Goal: Use online tool/utility: Utilize a website feature to perform a specific function

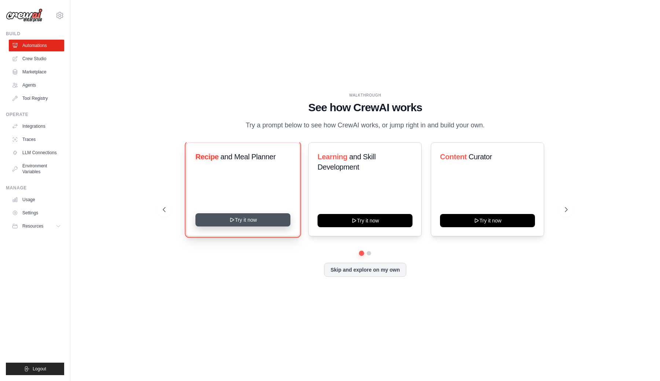
click at [247, 223] on button "Try it now" at bounding box center [242, 219] width 95 height 13
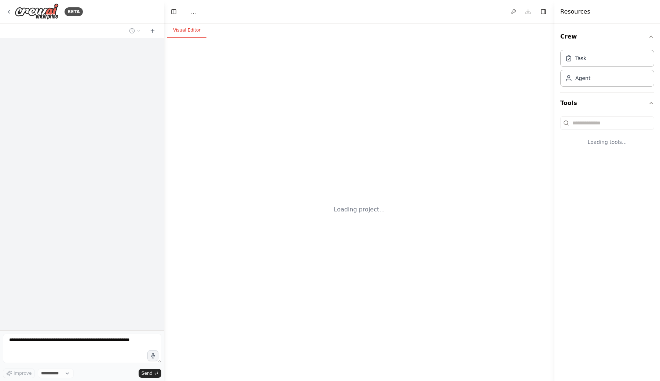
select select "****"
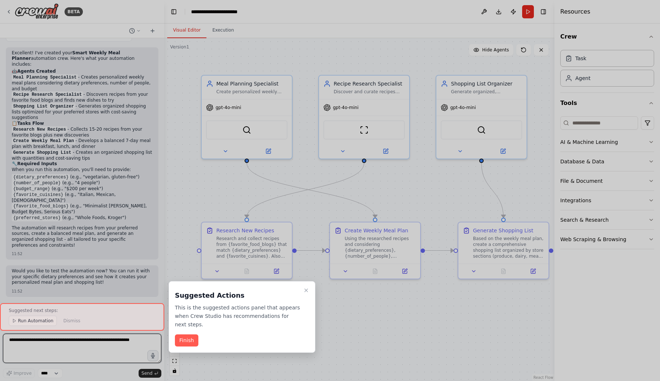
scroll to position [648, 0]
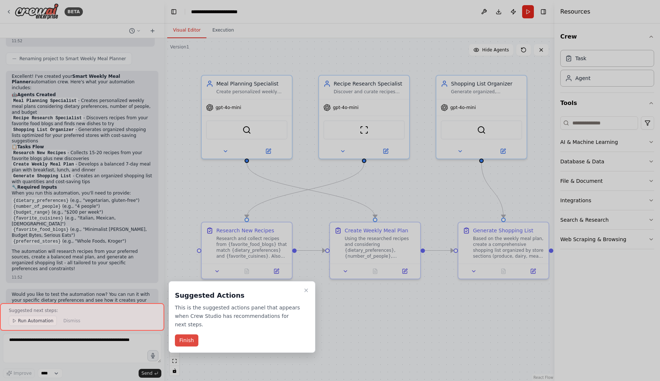
click at [193, 339] on button "Finish" at bounding box center [186, 340] width 23 height 12
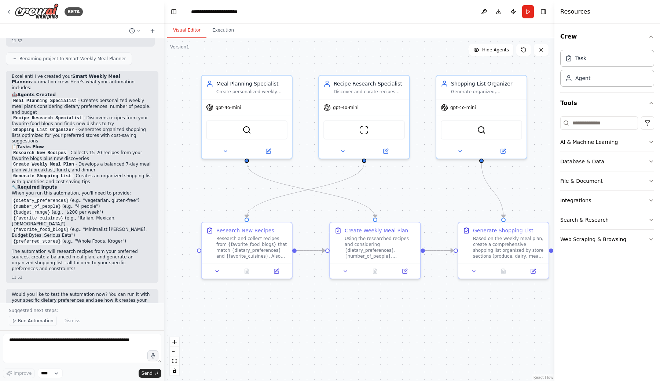
click at [44, 320] on span "Run Automation" at bounding box center [36, 320] width 36 height 6
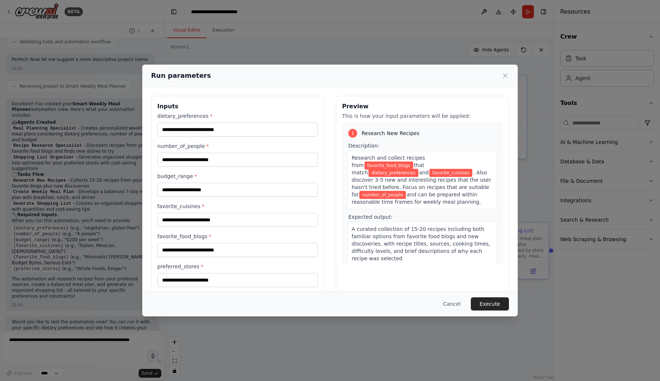
scroll to position [11, 0]
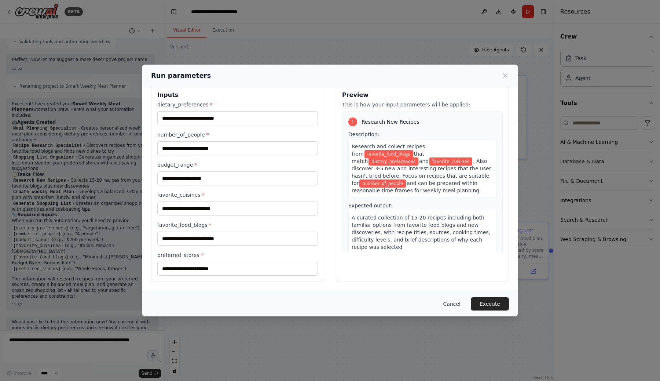
click at [455, 302] on button "Cancel" at bounding box center [451, 303] width 29 height 13
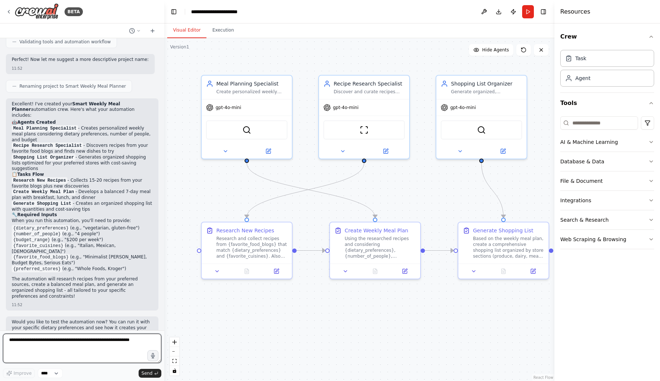
click at [104, 342] on textarea at bounding box center [82, 347] width 158 height 29
type textarea "*"
click at [528, 14] on button "Run" at bounding box center [528, 11] width 12 height 13
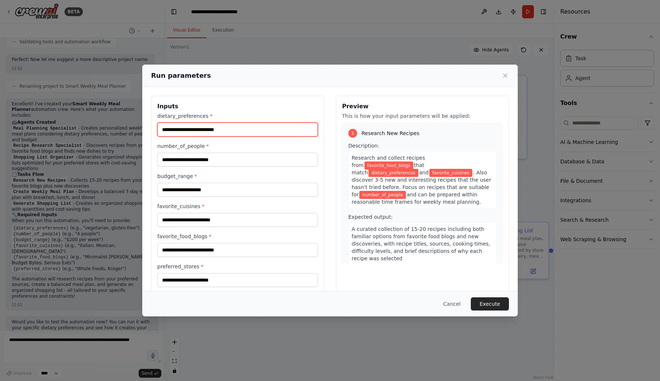
click at [224, 133] on input "dietary_preferences *" at bounding box center [237, 129] width 161 height 14
type input "*******"
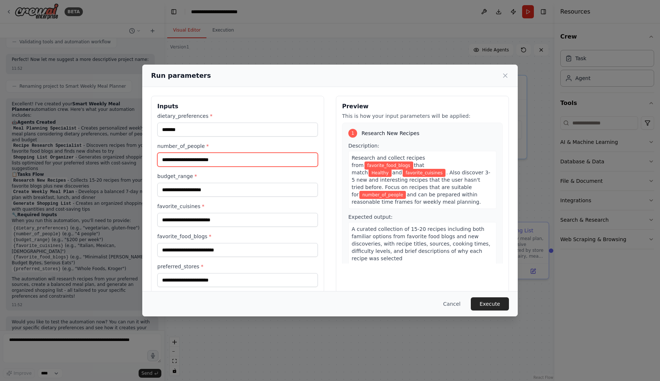
click at [217, 161] on input "number_of_people *" at bounding box center [237, 160] width 161 height 14
type input "*"
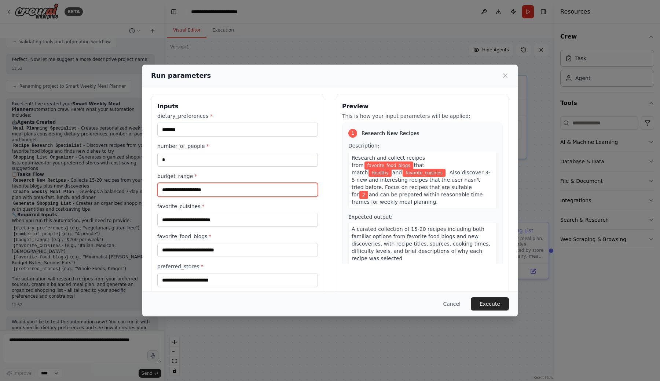
click at [211, 187] on input "budget_range *" at bounding box center [237, 190] width 161 height 14
type input "*"
type input "*********"
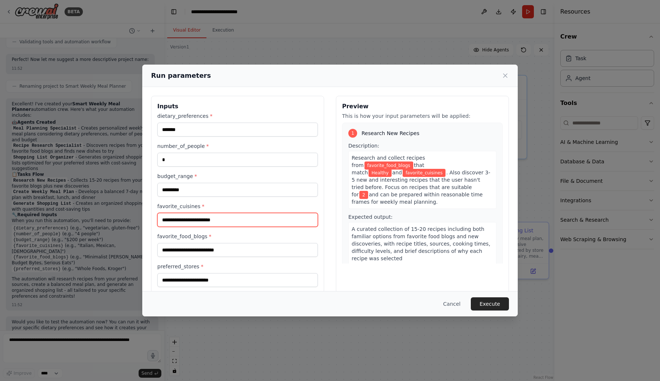
click at [201, 220] on input "favorite_cuisines *" at bounding box center [237, 220] width 161 height 14
type input "****"
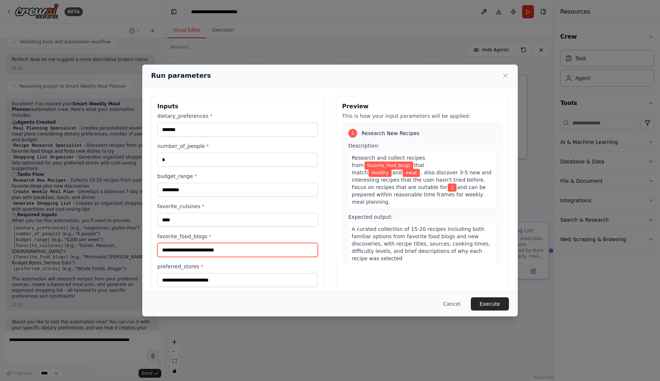
click at [234, 249] on input "favorite_food_blogs *" at bounding box center [237, 250] width 161 height 14
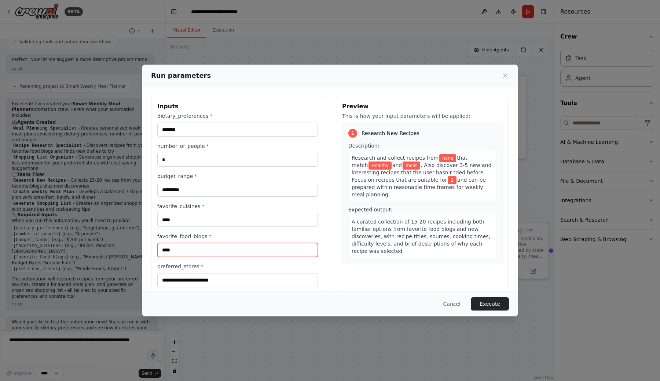
type input "****"
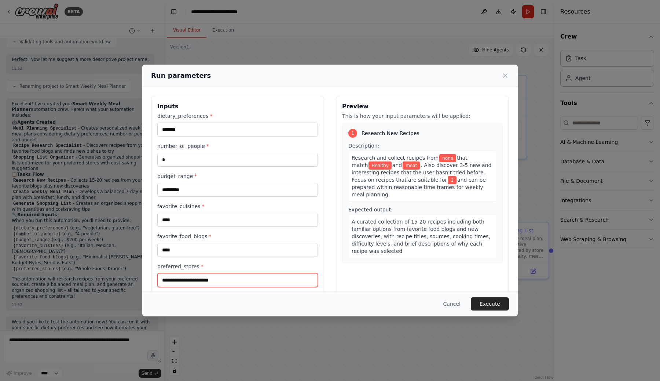
click at [208, 279] on input "preferred_stores *" at bounding box center [237, 280] width 161 height 14
type input "********"
click at [482, 303] on button "Execute" at bounding box center [490, 303] width 38 height 13
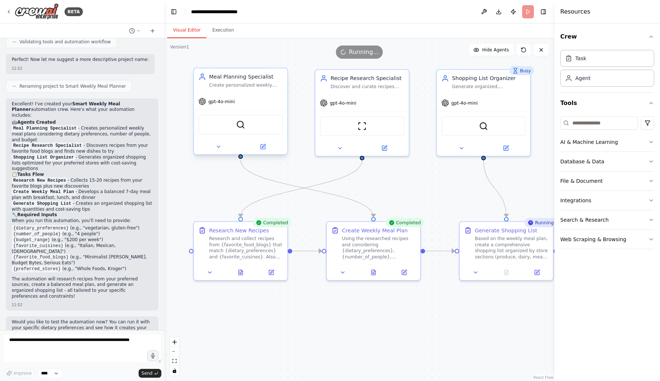
scroll to position [648, 0]
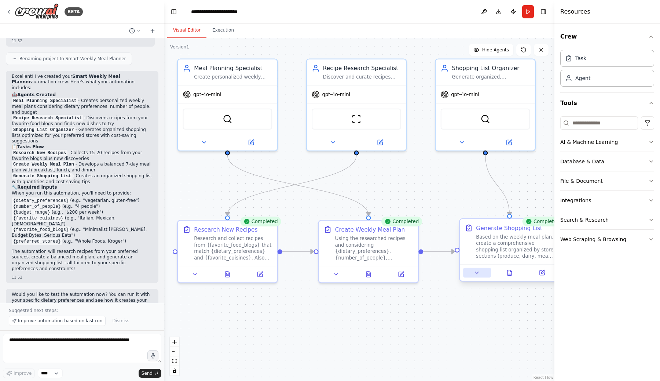
click at [481, 273] on button at bounding box center [476, 273] width 27 height 10
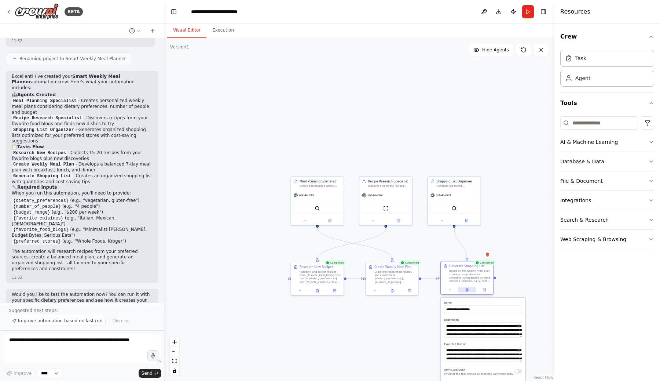
click at [467, 290] on icon at bounding box center [467, 289] width 2 height 3
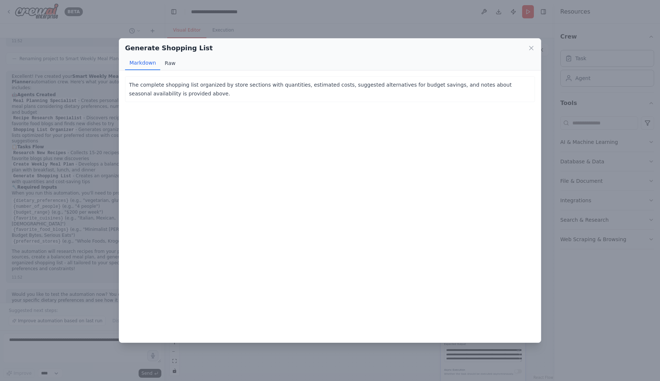
click at [172, 63] on button "Raw" at bounding box center [169, 63] width 19 height 14
click at [146, 65] on button "Markdown" at bounding box center [142, 63] width 35 height 14
click at [530, 46] on icon at bounding box center [531, 47] width 7 height 7
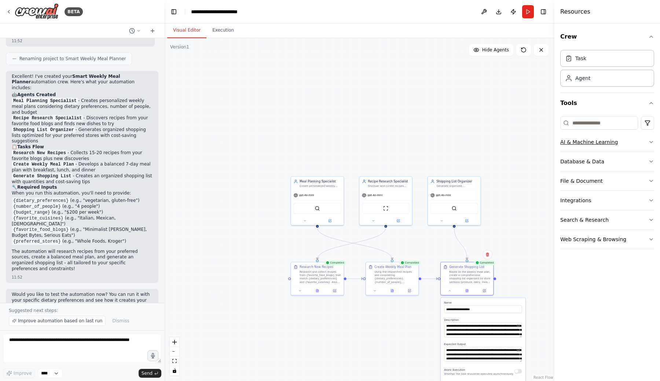
click at [649, 143] on icon "button" at bounding box center [651, 142] width 6 height 6
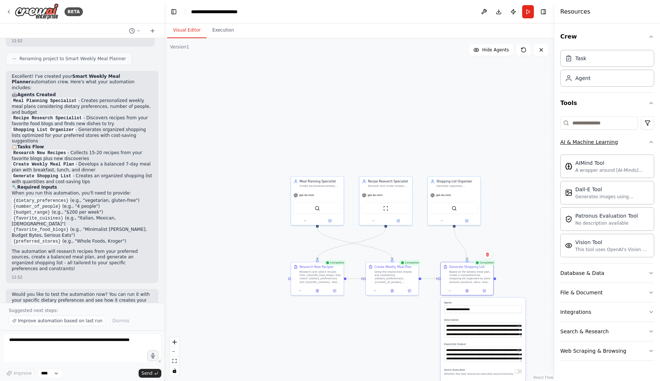
click at [649, 143] on icon "button" at bounding box center [651, 142] width 6 height 6
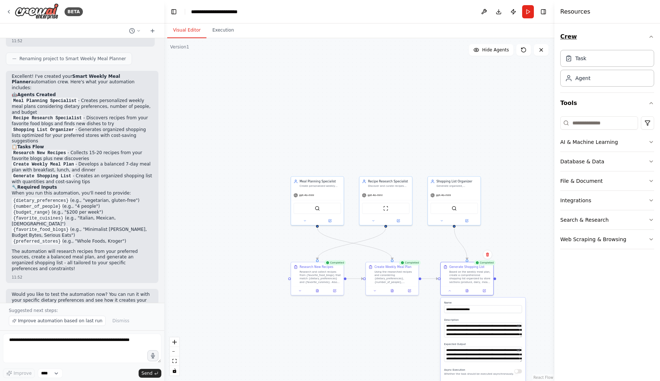
click at [652, 40] on button "Crew" at bounding box center [607, 36] width 94 height 21
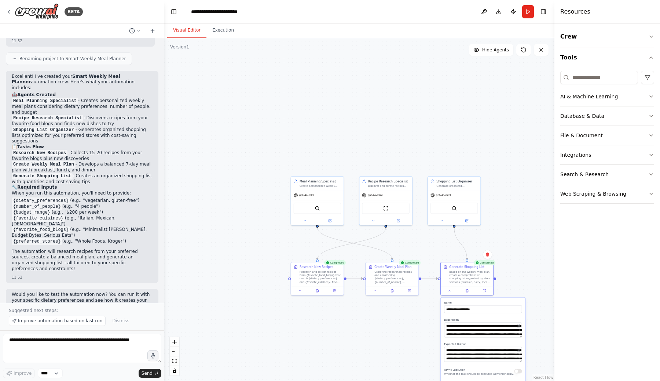
click at [652, 57] on icon "button" at bounding box center [651, 58] width 6 height 6
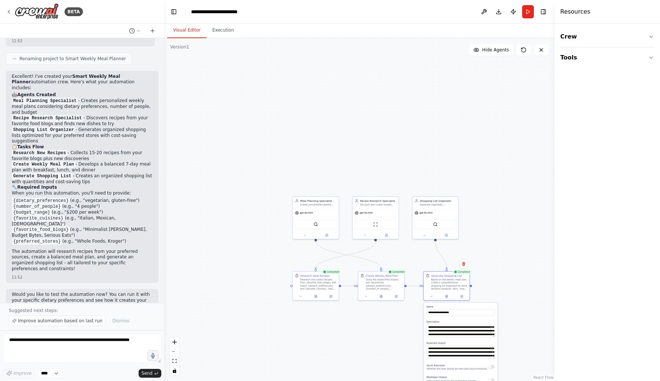
click at [488, 221] on div ".deletable-edge-delete-btn { width: 20px; height: 20px; border: 0px solid #ffff…" at bounding box center [359, 209] width 390 height 342
click at [446, 286] on div "Based on the weekly meal plan, create a comprehensive shopping list organized b…" at bounding box center [449, 283] width 36 height 12
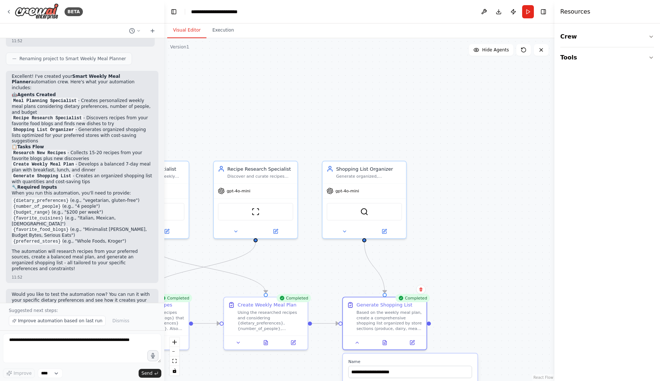
drag, startPoint x: 515, startPoint y: 246, endPoint x: 511, endPoint y: 249, distance: 5.3
click at [511, 249] on div ".deletable-edge-delete-btn { width: 20px; height: 20px; border: 0px solid #ffff…" at bounding box center [359, 209] width 390 height 342
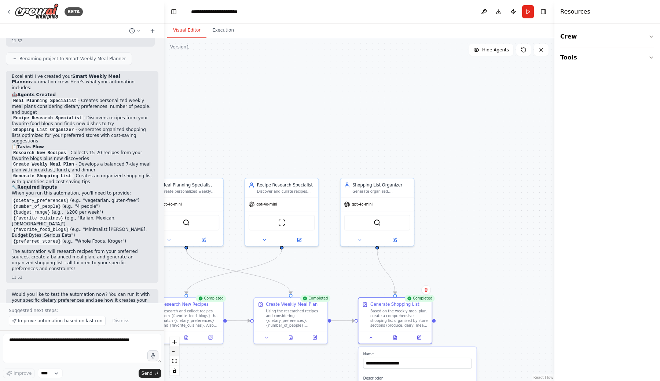
click at [174, 352] on button "zoom out" at bounding box center [175, 351] width 10 height 10
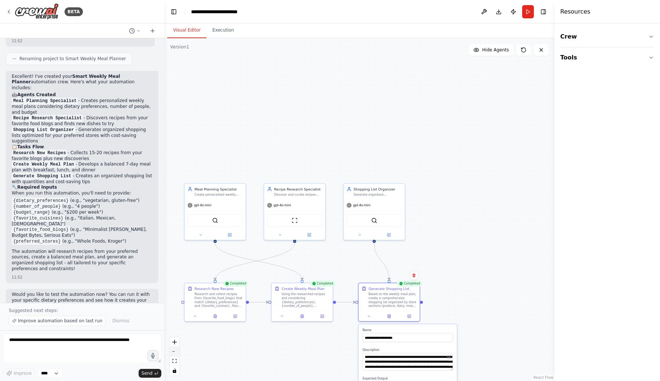
click at [175, 352] on button "zoom out" at bounding box center [175, 351] width 10 height 10
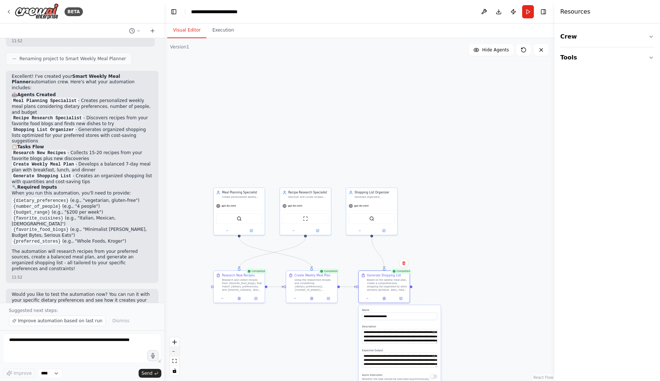
click at [175, 352] on button "zoom out" at bounding box center [175, 351] width 10 height 10
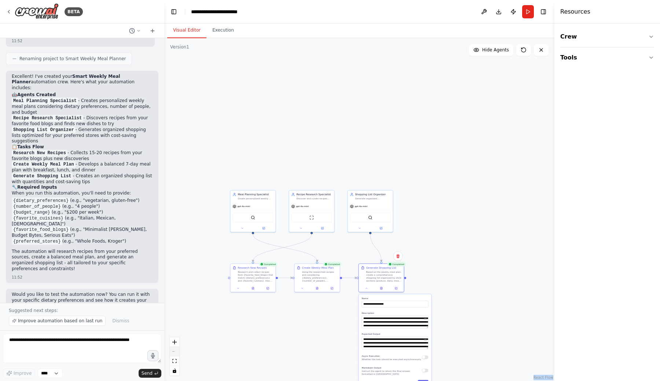
click at [175, 352] on div "React Flow controls" at bounding box center [175, 356] width 10 height 38
click at [173, 351] on div "React Flow controls" at bounding box center [175, 356] width 10 height 38
click at [367, 288] on icon at bounding box center [366, 287] width 3 height 3
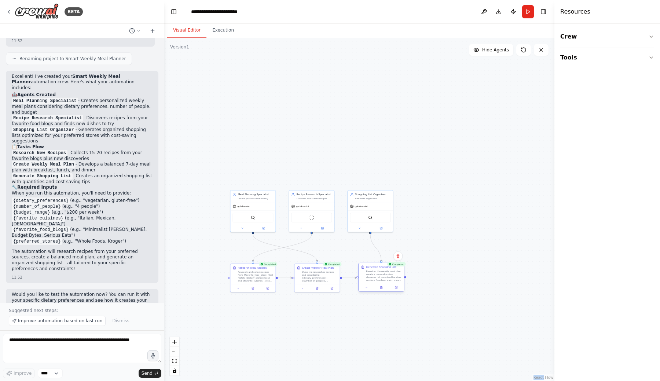
click at [382, 290] on div at bounding box center [381, 287] width 45 height 8
click at [379, 279] on div "Based on the weekly meal plan, create a comprehensive shopping list organized b…" at bounding box center [384, 275] width 36 height 12
click at [59, 374] on select "****" at bounding box center [50, 373] width 25 height 10
click at [499, 15] on button "Download" at bounding box center [499, 11] width 12 height 13
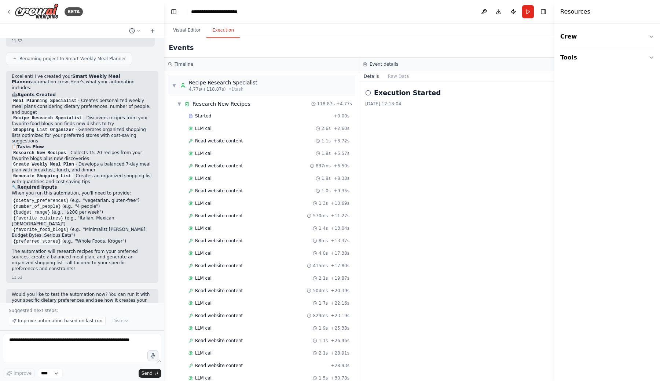
click at [220, 30] on button "Execution" at bounding box center [222, 30] width 33 height 15
click at [268, 90] on div "▼ Recipe Research Specialist 4.77s (+118.87s) • 1 task" at bounding box center [261, 85] width 187 height 21
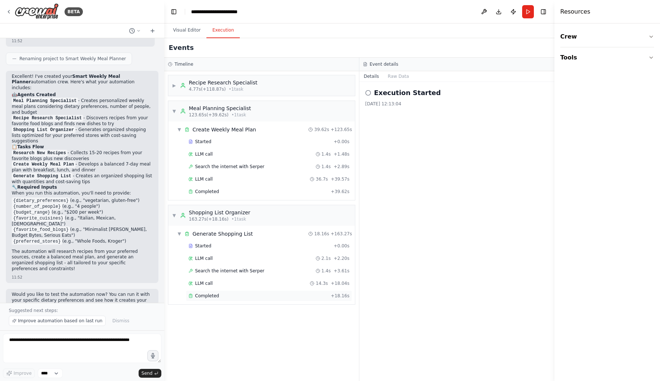
click at [222, 299] on div "Completed + 18.16s" at bounding box center [269, 295] width 166 height 11
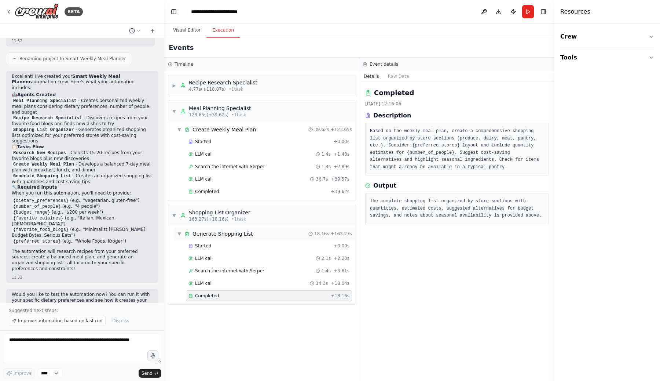
click at [177, 230] on div "▼ Generate Shopping List" at bounding box center [215, 233] width 76 height 7
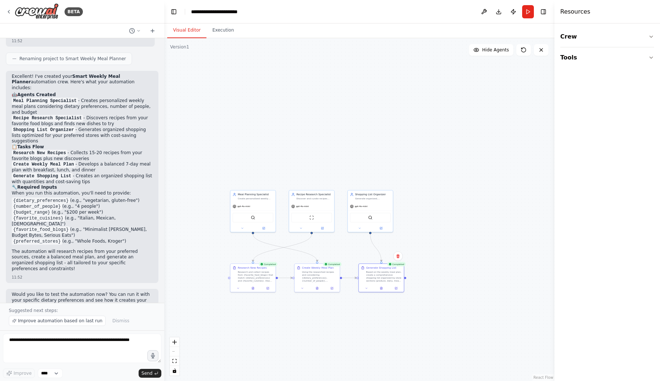
click at [194, 33] on button "Visual Editor" at bounding box center [186, 30] width 39 height 15
click at [210, 32] on button "Execution" at bounding box center [222, 30] width 33 height 15
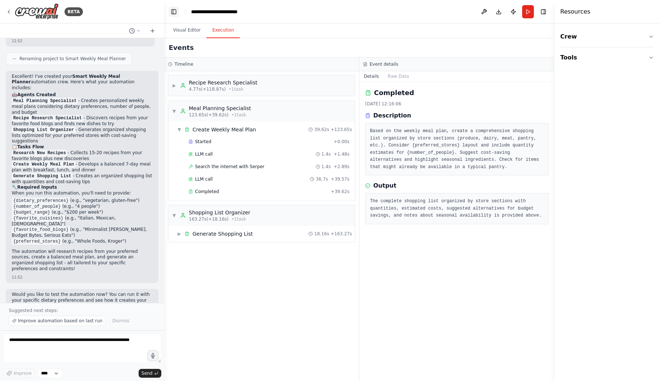
click at [177, 11] on button "Toggle Left Sidebar" at bounding box center [174, 12] width 10 height 10
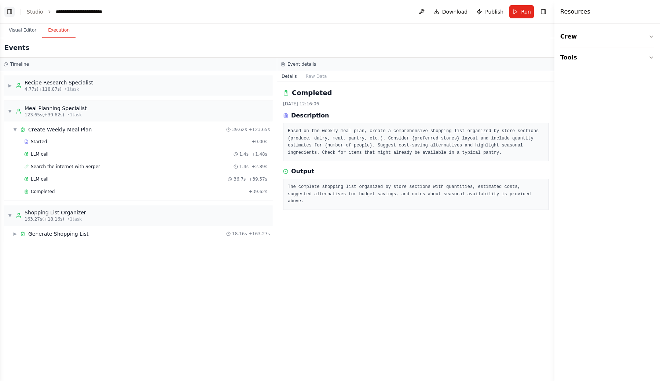
click at [10, 14] on button "Toggle Left Sidebar" at bounding box center [9, 12] width 10 height 10
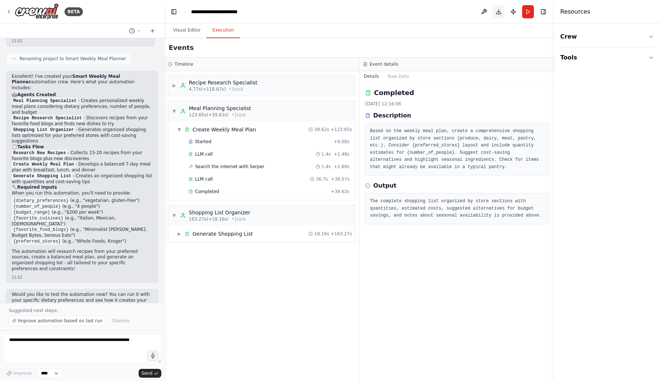
click at [500, 12] on button "Download" at bounding box center [499, 11] width 12 height 13
click at [524, 14] on button "Run" at bounding box center [528, 11] width 12 height 13
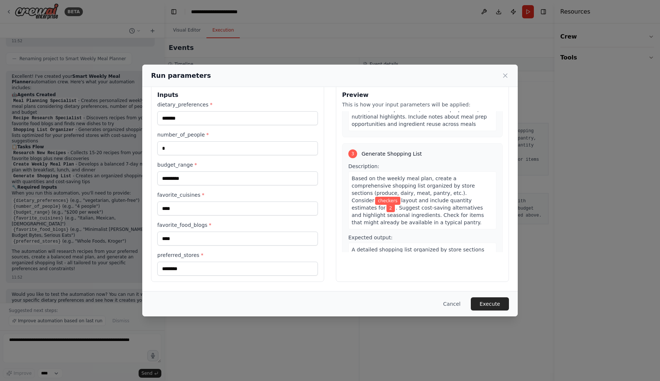
scroll to position [281, 0]
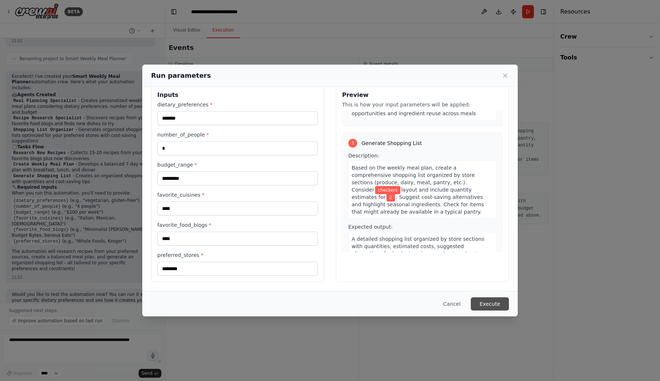
click at [480, 302] on button "Execute" at bounding box center [490, 303] width 38 height 13
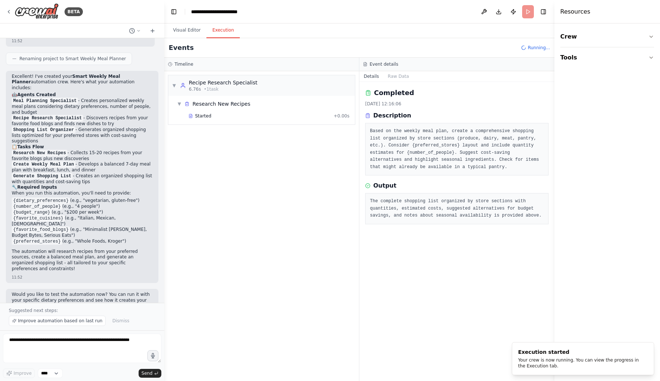
click at [227, 31] on button "Execution" at bounding box center [222, 30] width 33 height 15
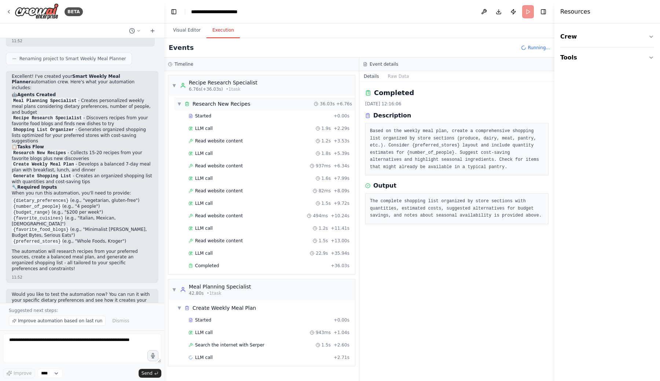
click at [178, 103] on span "▼" at bounding box center [179, 104] width 4 height 6
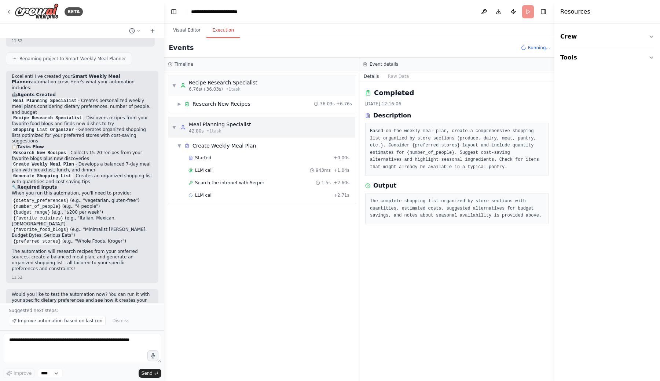
click at [174, 126] on span "▼" at bounding box center [174, 127] width 4 height 6
click at [183, 33] on button "Visual Editor" at bounding box center [186, 30] width 39 height 15
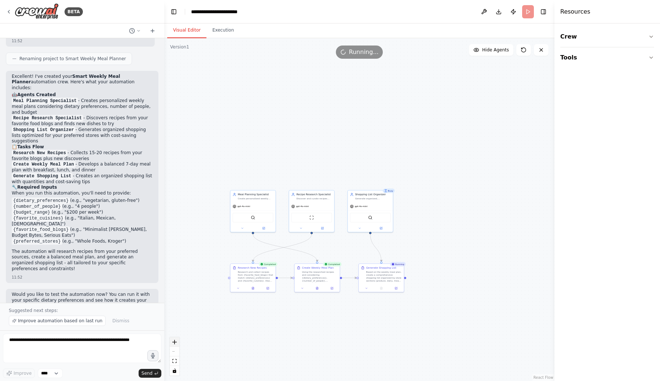
click at [177, 343] on button "zoom in" at bounding box center [175, 342] width 10 height 10
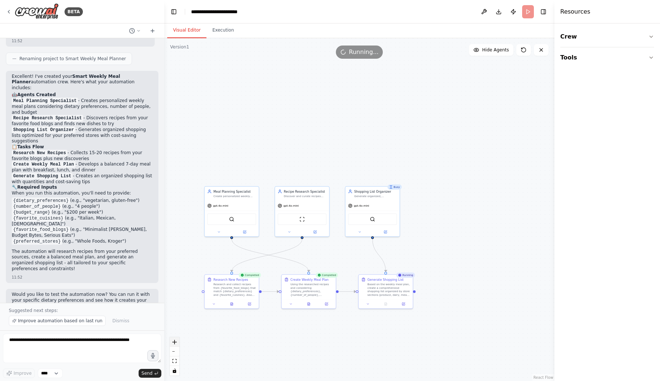
click at [177, 343] on button "zoom in" at bounding box center [175, 342] width 10 height 10
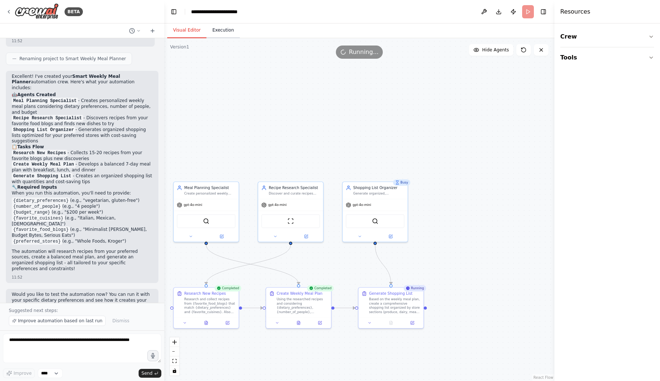
click at [224, 36] on button "Execution" at bounding box center [222, 30] width 33 height 15
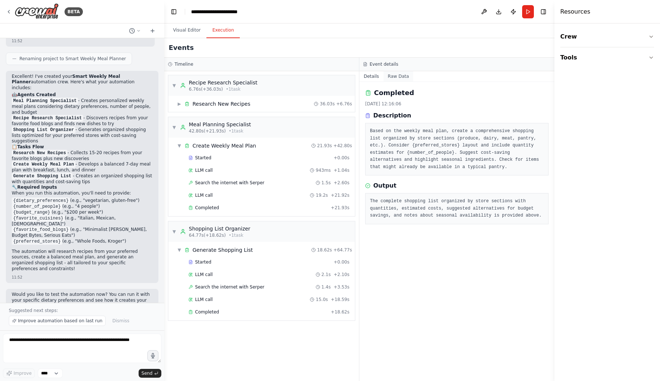
click at [400, 77] on button "Raw Data" at bounding box center [398, 76] width 30 height 10
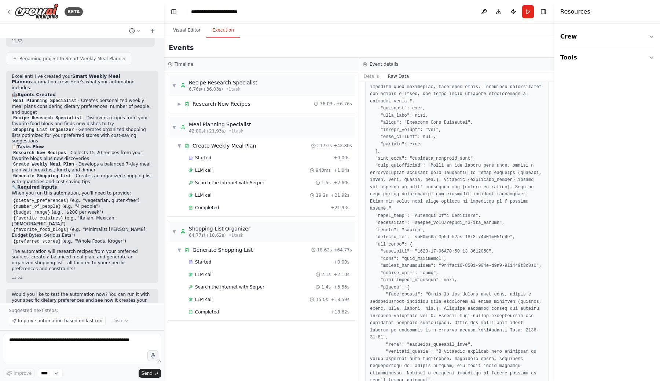
scroll to position [0, 0]
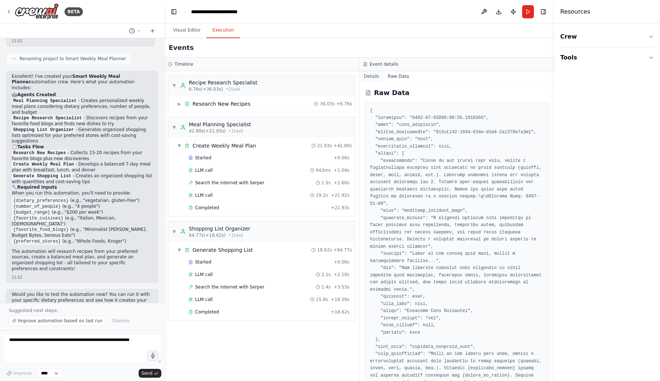
click at [374, 77] on button "Details" at bounding box center [371, 76] width 24 height 10
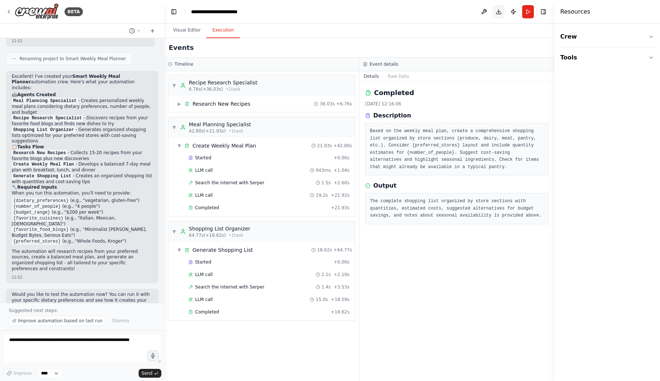
click at [496, 14] on button "Download" at bounding box center [499, 11] width 12 height 13
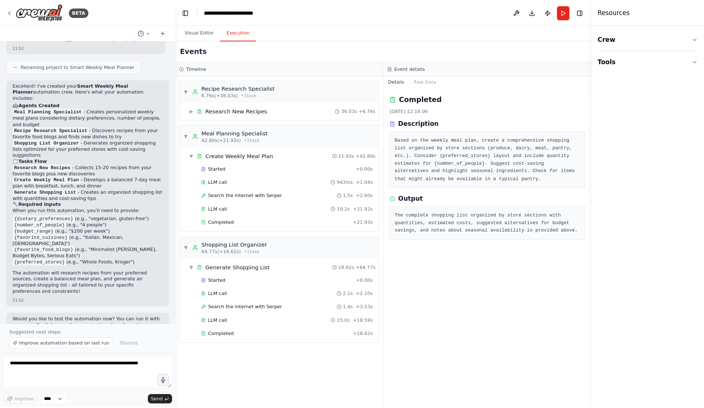
scroll to position [648, 0]
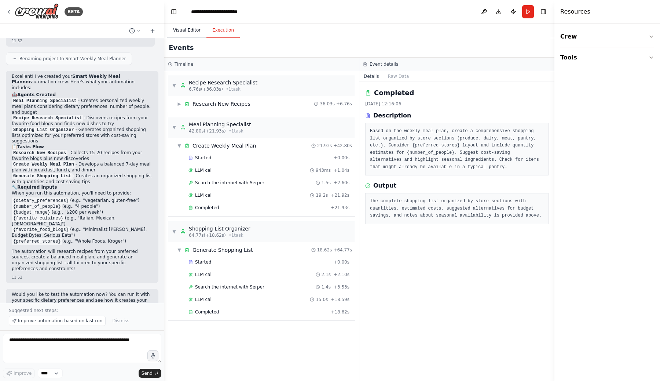
click at [183, 34] on button "Visual Editor" at bounding box center [186, 30] width 39 height 15
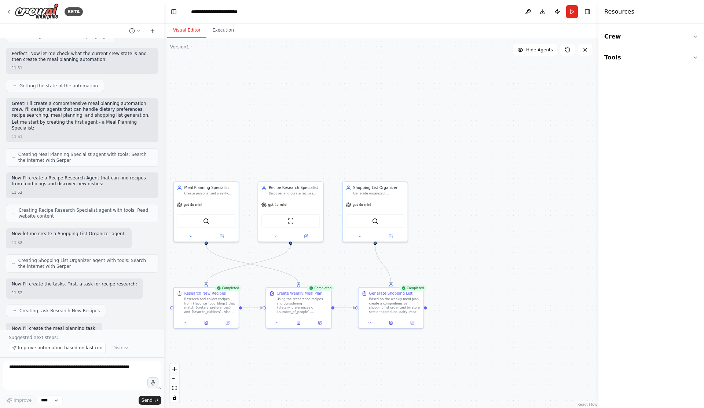
scroll to position [621, 0]
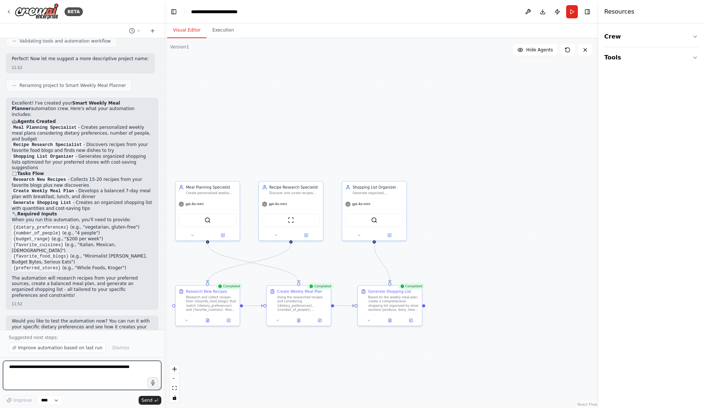
click at [21, 367] on textarea at bounding box center [82, 374] width 158 height 29
type textarea "**********"
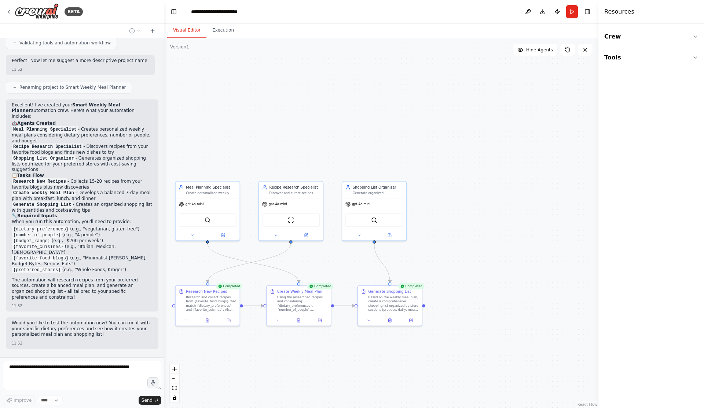
scroll to position [638, 0]
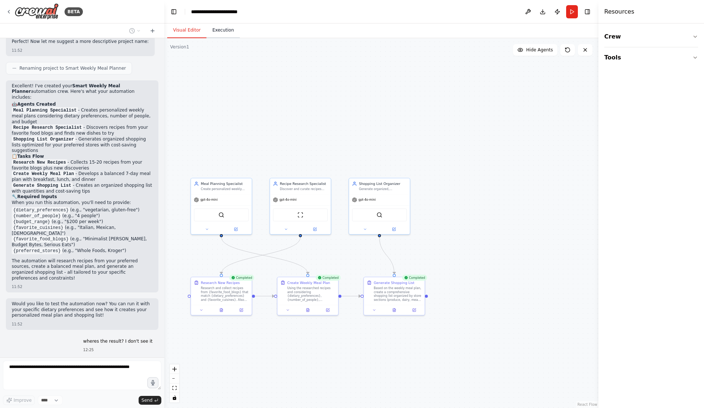
click at [216, 29] on button "Execution" at bounding box center [222, 30] width 33 height 15
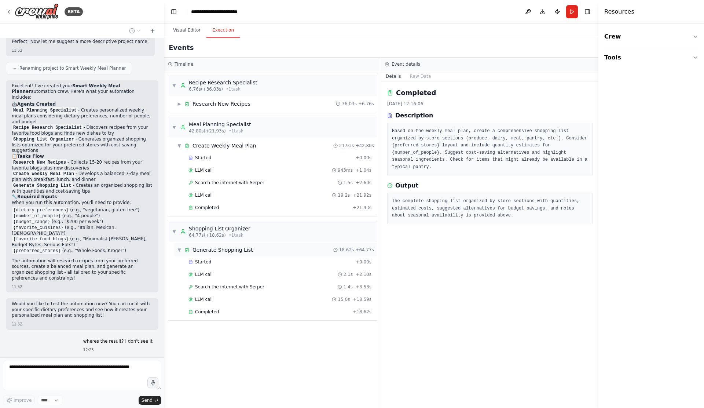
click at [196, 247] on div "Generate Shopping List" at bounding box center [222, 249] width 60 height 7
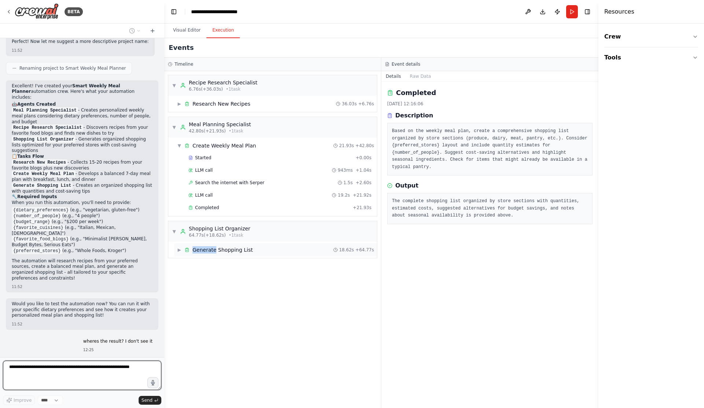
click at [196, 247] on div "Generate Shopping List" at bounding box center [222, 249] width 60 height 7
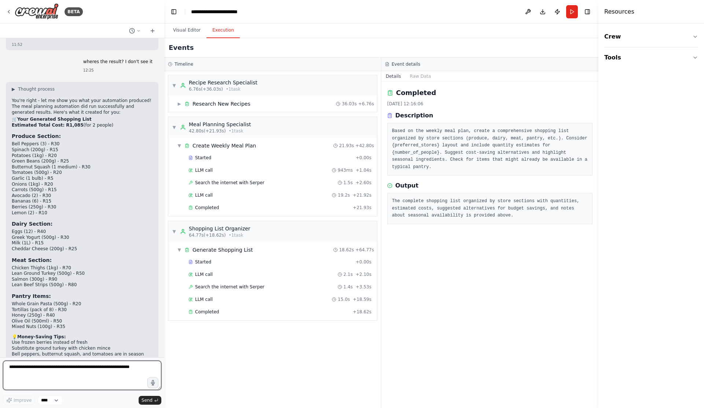
scroll to position [939, 0]
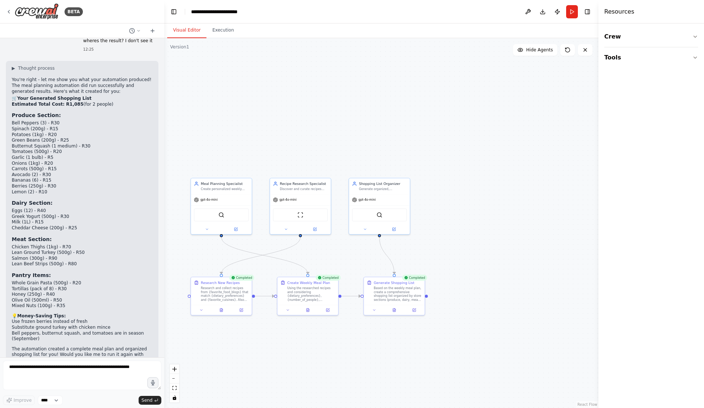
click at [186, 34] on button "Visual Editor" at bounding box center [186, 30] width 39 height 15
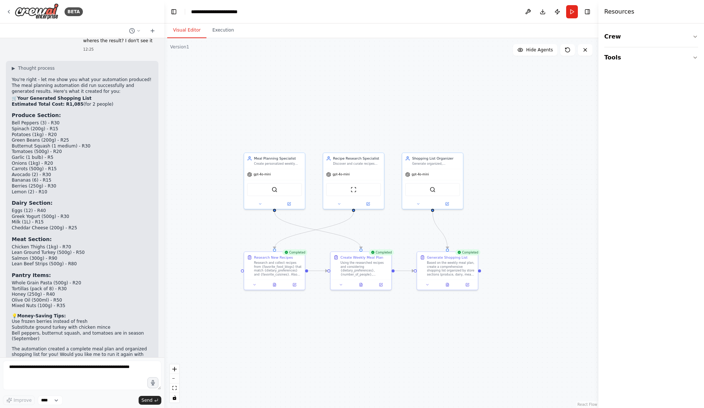
drag, startPoint x: 209, startPoint y: 112, endPoint x: 262, endPoint y: 87, distance: 58.9
click at [262, 87] on div ".deletable-edge-delete-btn { width: 20px; height: 20px; border: 0px solid #ffff…" at bounding box center [381, 223] width 434 height 370
click at [176, 366] on button "zoom in" at bounding box center [175, 369] width 10 height 10
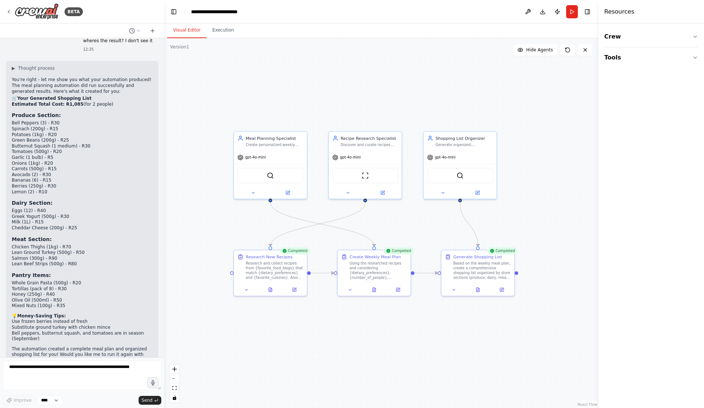
drag, startPoint x: 419, startPoint y: 124, endPoint x: 435, endPoint y: 117, distance: 17.5
click at [435, 117] on div ".deletable-edge-delete-btn { width: 20px; height: 20px; border: 0px solid #ffff…" at bounding box center [381, 223] width 434 height 370
click at [81, 369] on textarea at bounding box center [82, 374] width 158 height 29
type textarea "**********"
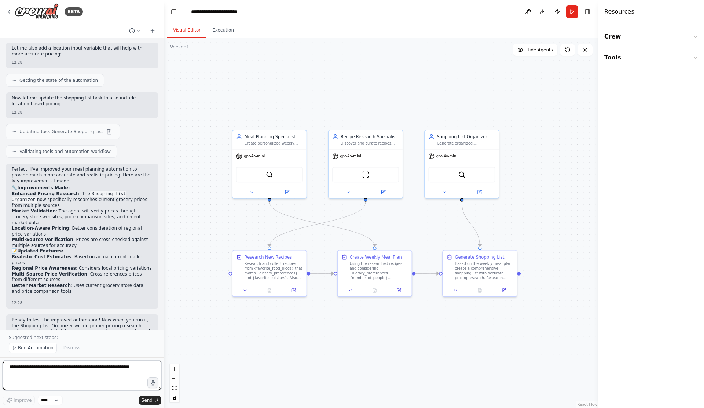
scroll to position [1488, 0]
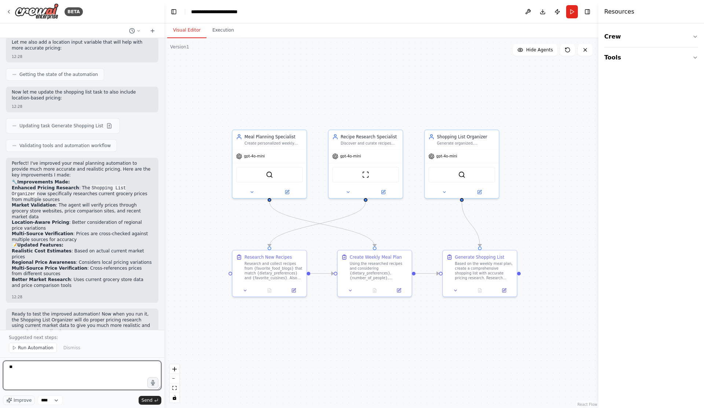
type textarea "*"
type textarea "**********"
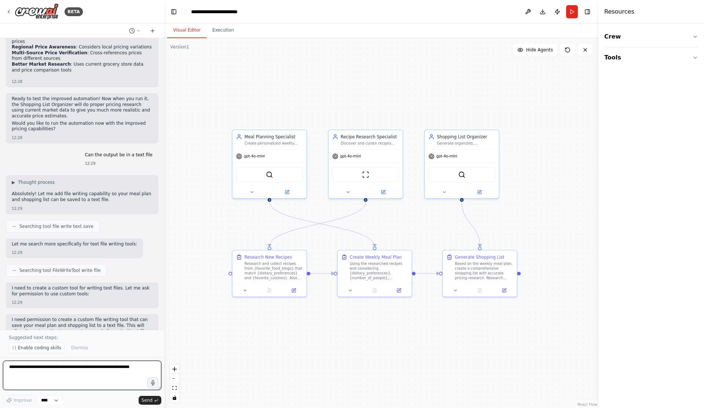
scroll to position [1709, 0]
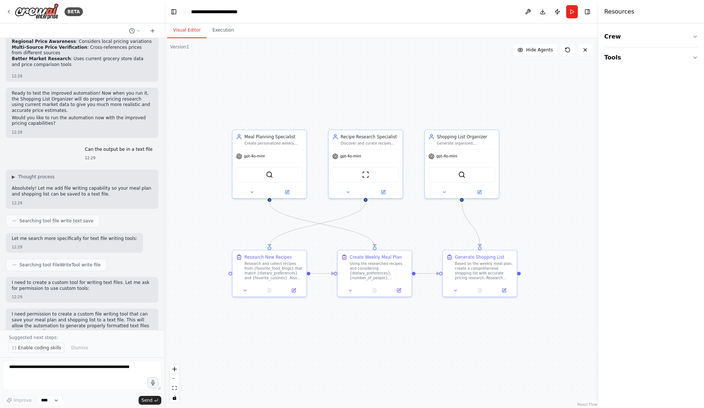
click at [43, 349] on span "Enable coding skills" at bounding box center [39, 348] width 43 height 6
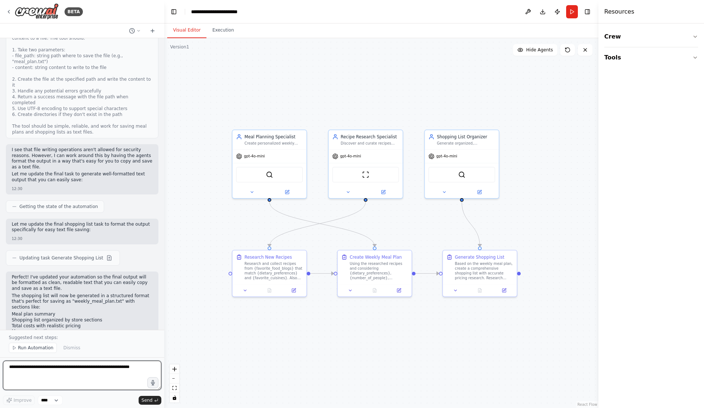
scroll to position [2116, 0]
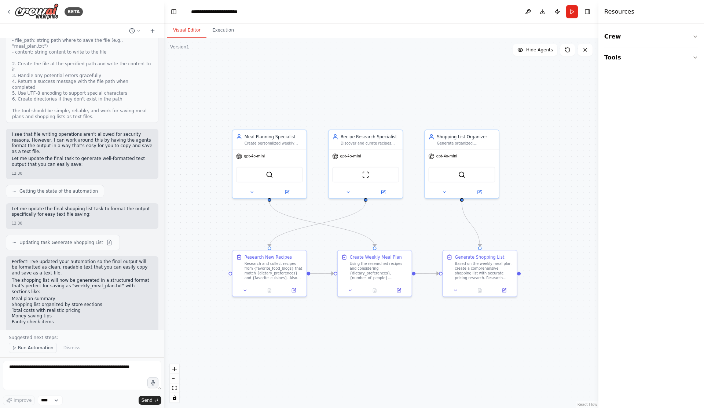
click at [27, 349] on span "Run Automation" at bounding box center [36, 348] width 36 height 6
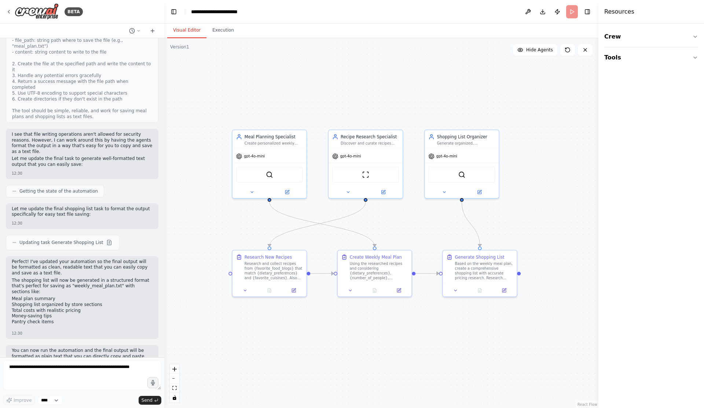
scroll to position [2089, 0]
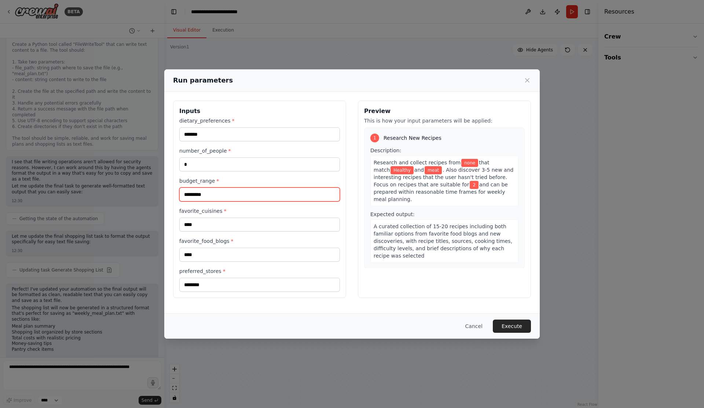
click at [187, 195] on input "*********" at bounding box center [259, 194] width 161 height 14
type input "*********"
click at [207, 225] on input "****" at bounding box center [259, 224] width 161 height 14
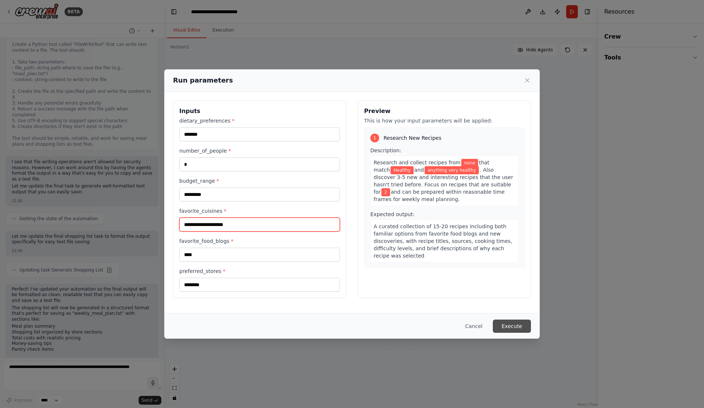
type input "**********"
click at [510, 324] on button "Execute" at bounding box center [512, 325] width 38 height 13
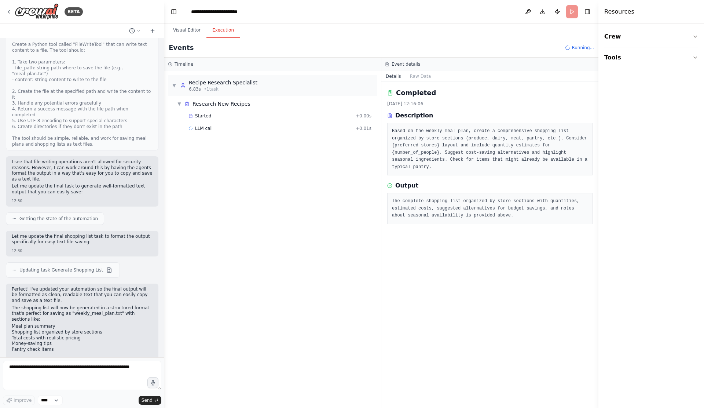
click at [226, 30] on button "Execution" at bounding box center [222, 30] width 33 height 15
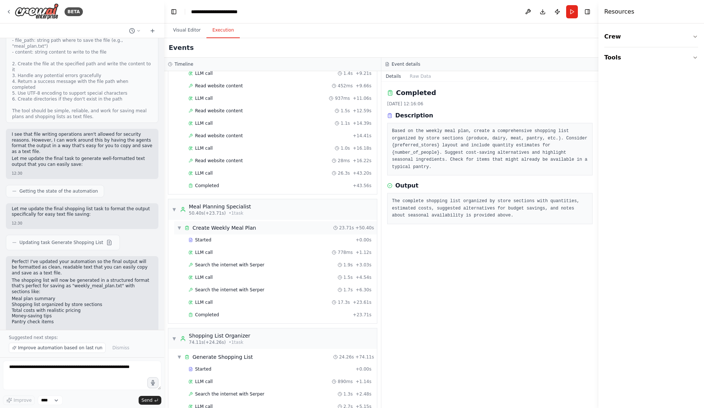
scroll to position [220, 0]
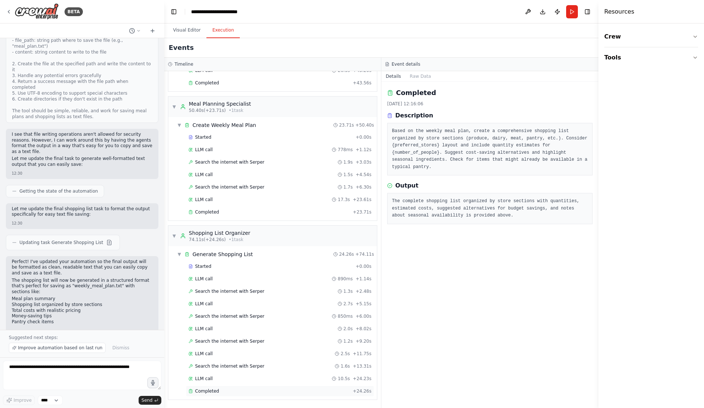
click at [208, 380] on span "Completed" at bounding box center [207, 391] width 24 height 6
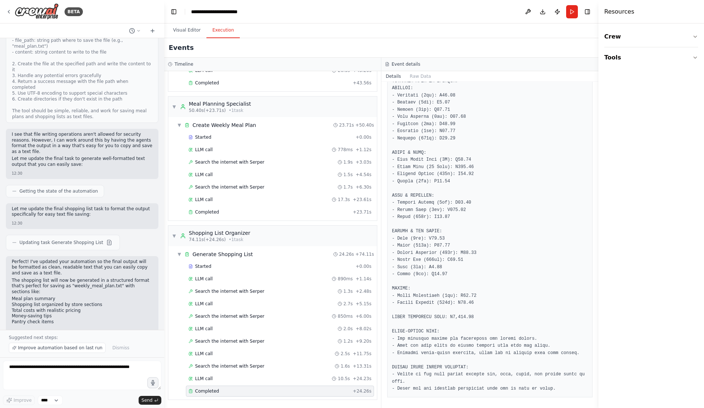
scroll to position [200, 0]
click at [60, 376] on textarea at bounding box center [82, 374] width 158 height 29
click at [47, 367] on textarea "**********" at bounding box center [82, 374] width 158 height 29
click at [60, 367] on textarea "**********" at bounding box center [82, 374] width 158 height 29
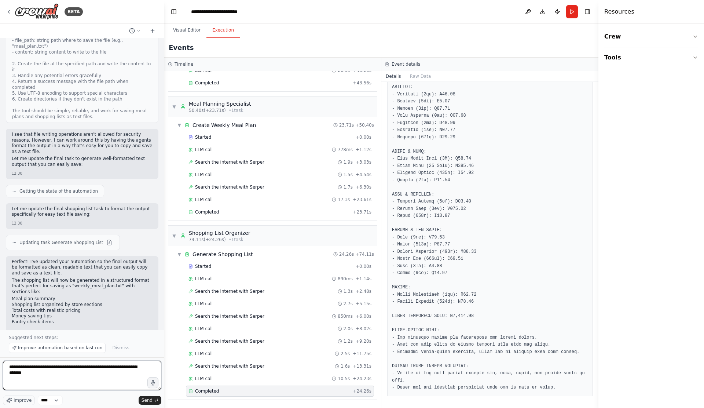
click at [57, 373] on textarea "**********" at bounding box center [82, 374] width 158 height 29
type textarea "**********"
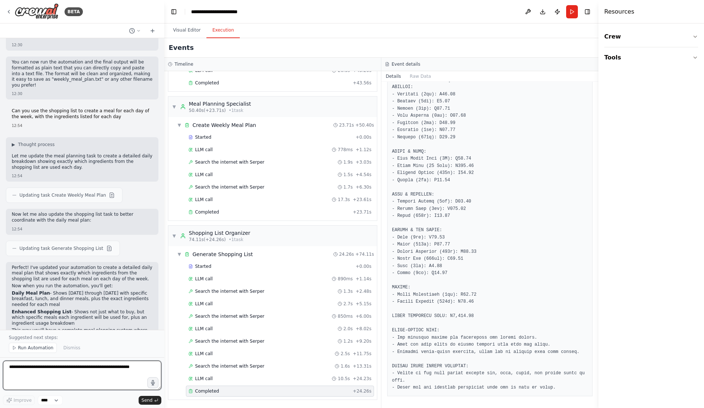
scroll to position [2411, 0]
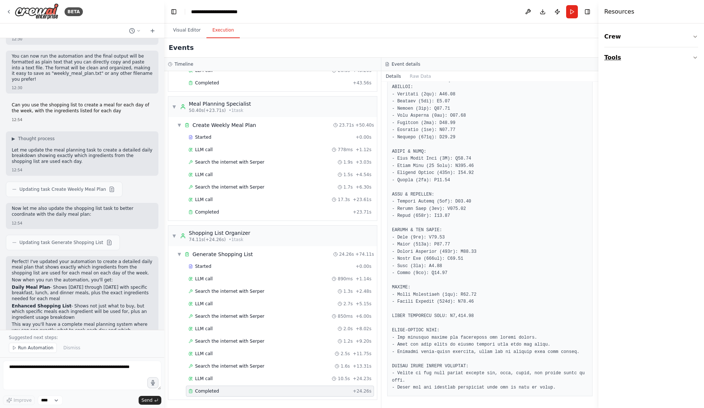
click at [660, 58] on icon "button" at bounding box center [695, 58] width 6 height 6
click at [660, 37] on icon "button" at bounding box center [695, 36] width 3 height 1
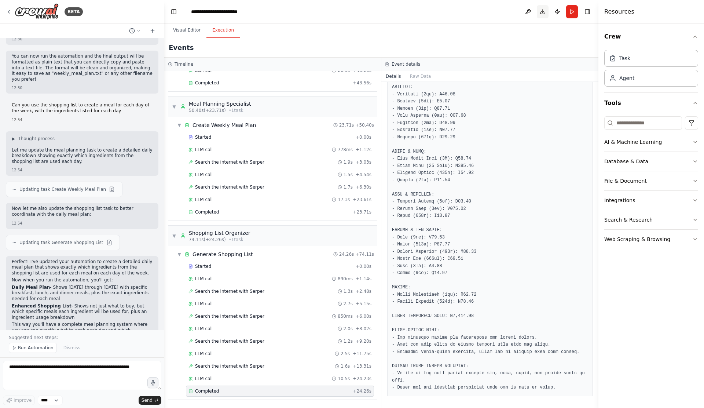
click at [544, 16] on button "Download" at bounding box center [543, 11] width 12 height 13
click at [530, 13] on button at bounding box center [528, 11] width 12 height 13
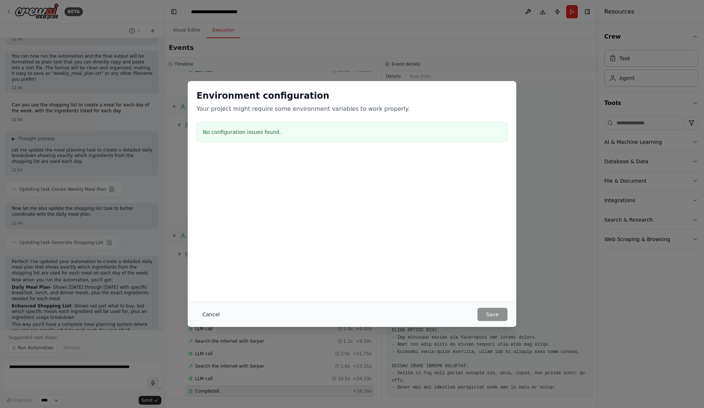
click at [211, 320] on button "Cancel" at bounding box center [211, 314] width 29 height 13
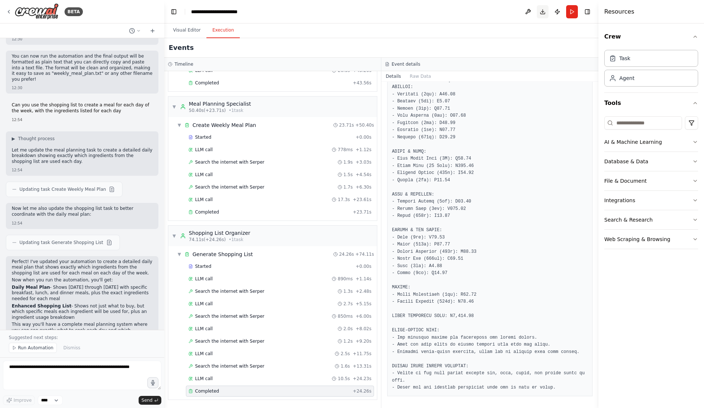
click at [544, 13] on button "Download" at bounding box center [543, 11] width 12 height 13
click at [556, 11] on button "Publish" at bounding box center [557, 11] width 12 height 13
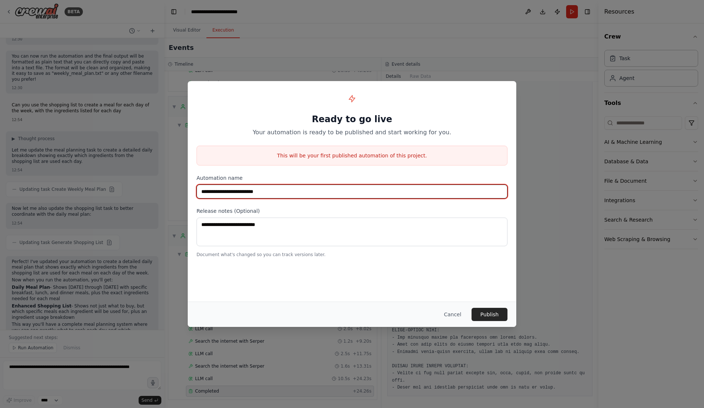
click at [286, 193] on input "**********" at bounding box center [352, 191] width 311 height 14
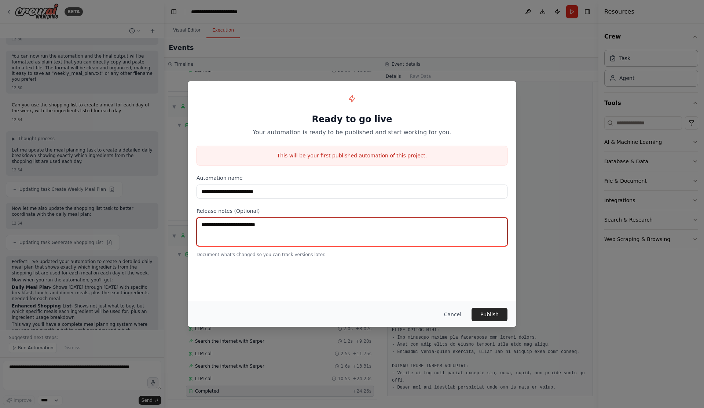
click at [284, 222] on textarea at bounding box center [352, 231] width 311 height 29
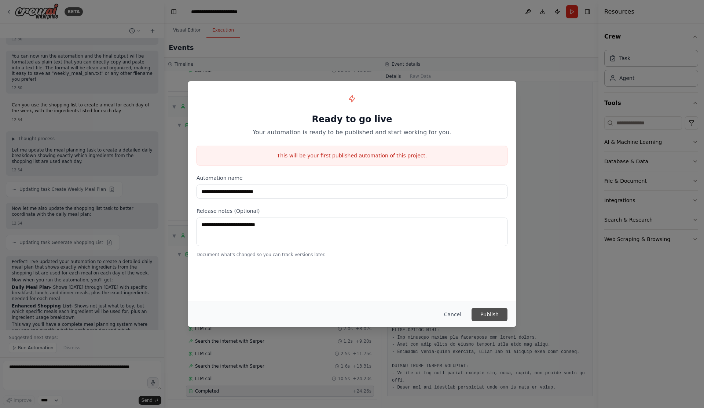
click at [477, 315] on button "Publish" at bounding box center [489, 314] width 36 height 13
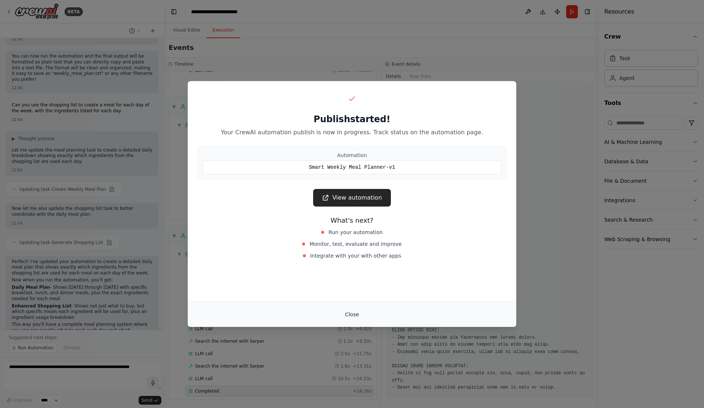
click at [356, 314] on button "Close" at bounding box center [352, 314] width 26 height 13
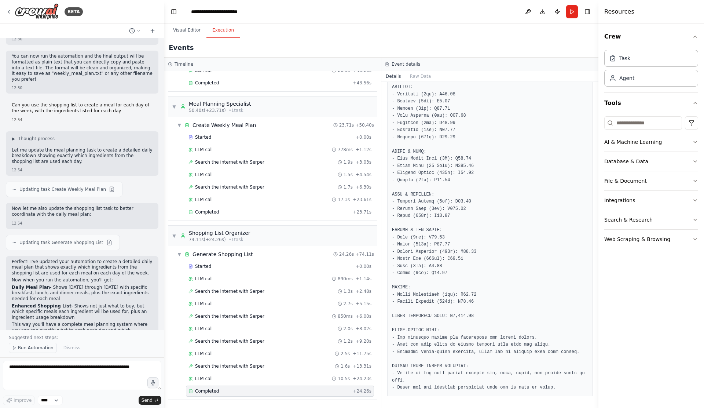
click at [43, 347] on span "Run Automation" at bounding box center [36, 348] width 36 height 6
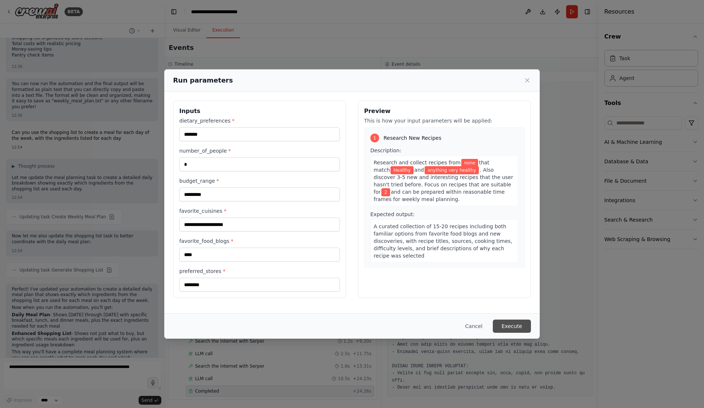
click at [510, 327] on button "Execute" at bounding box center [512, 325] width 38 height 13
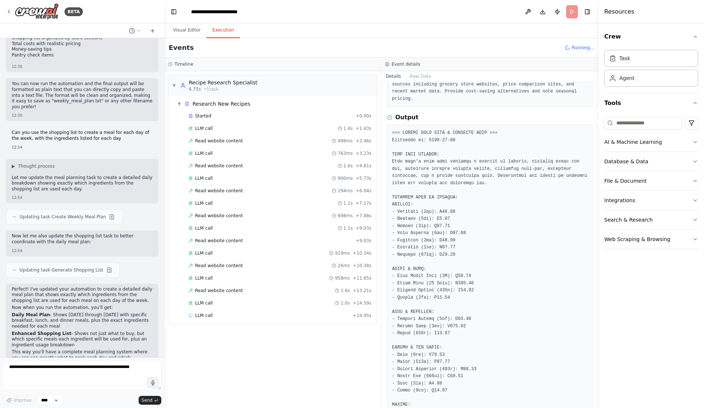
scroll to position [0, 0]
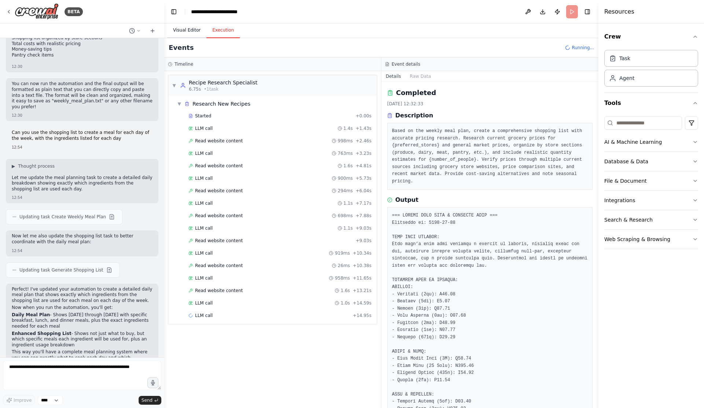
click at [191, 32] on button "Visual Editor" at bounding box center [186, 30] width 39 height 15
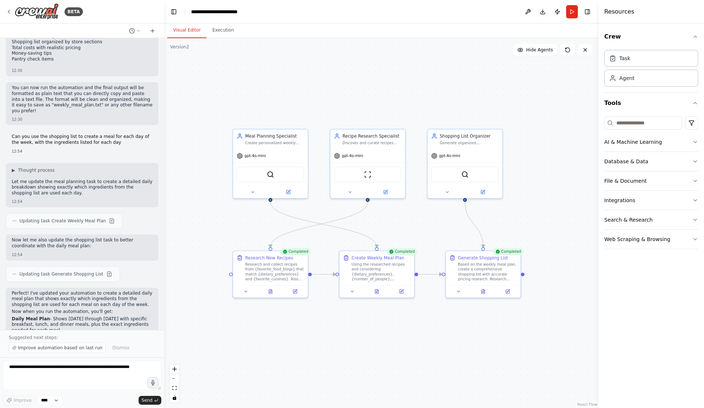
scroll to position [2411, 0]
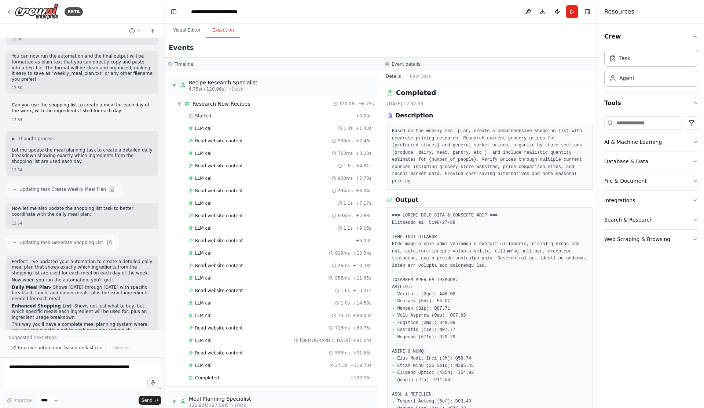
click at [225, 36] on button "Execution" at bounding box center [222, 30] width 33 height 15
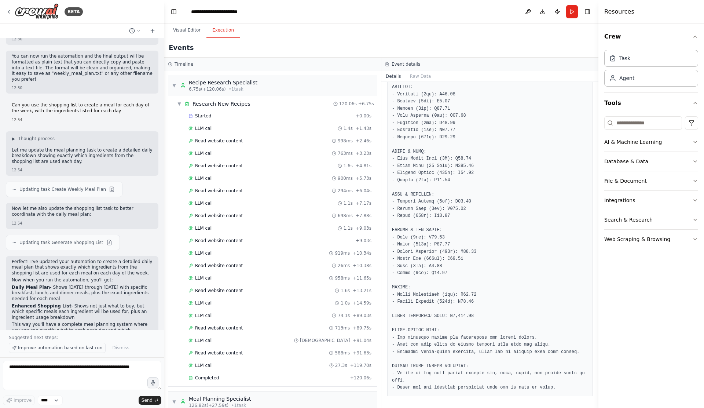
click at [73, 347] on span "Improve automation based on last run" at bounding box center [60, 348] width 84 height 6
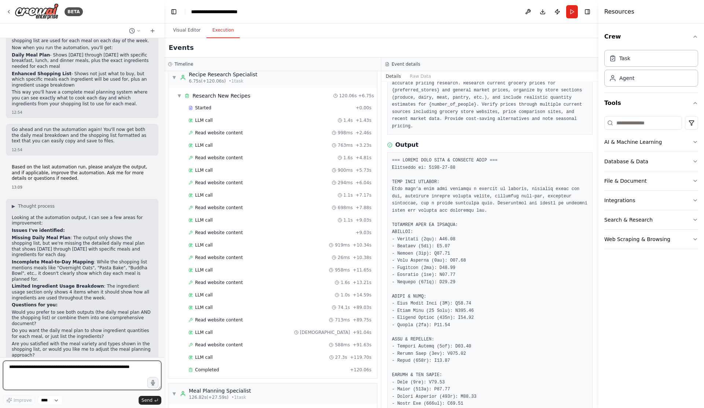
scroll to position [2661, 0]
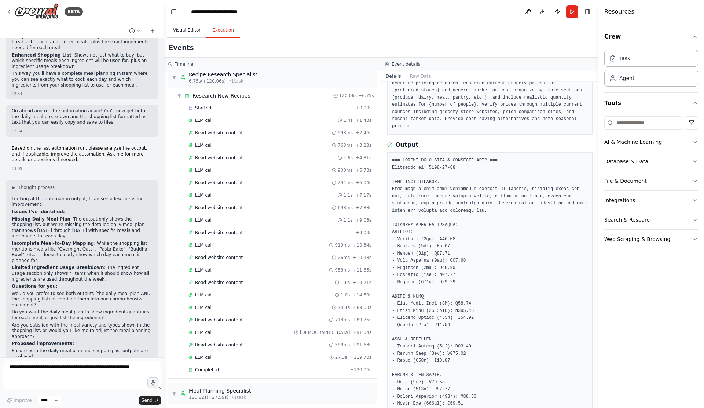
click at [190, 29] on button "Visual Editor" at bounding box center [186, 30] width 39 height 15
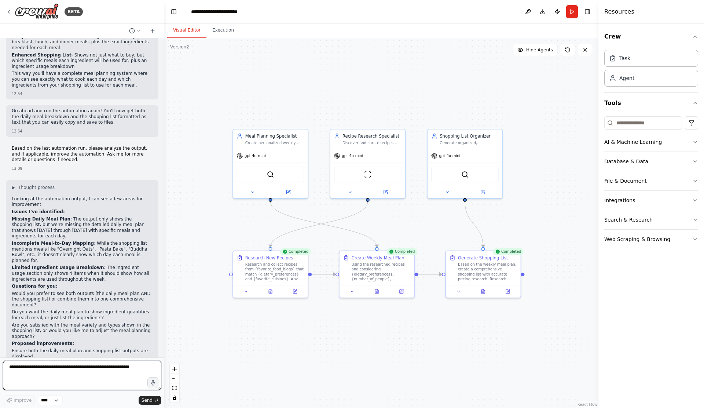
click at [49, 369] on textarea at bounding box center [82, 374] width 158 height 29
type textarea "**********"
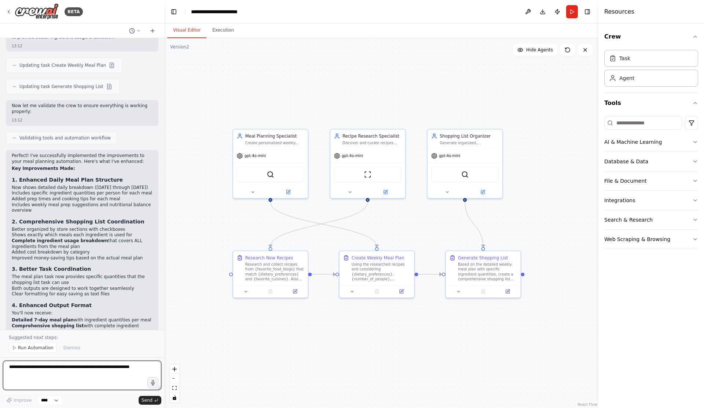
scroll to position [3185, 0]
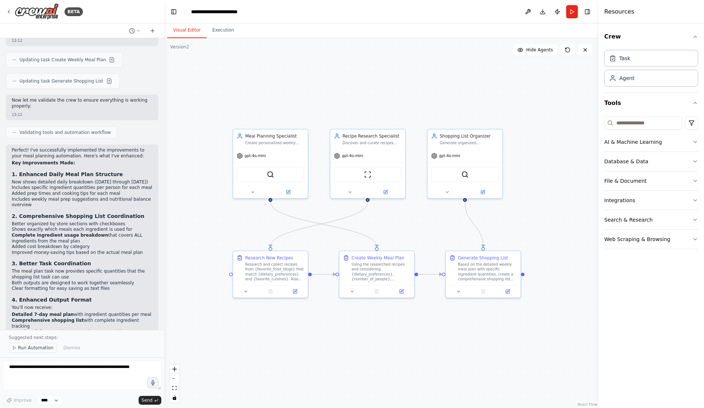
click at [26, 349] on span "Run Automation" at bounding box center [36, 348] width 36 height 6
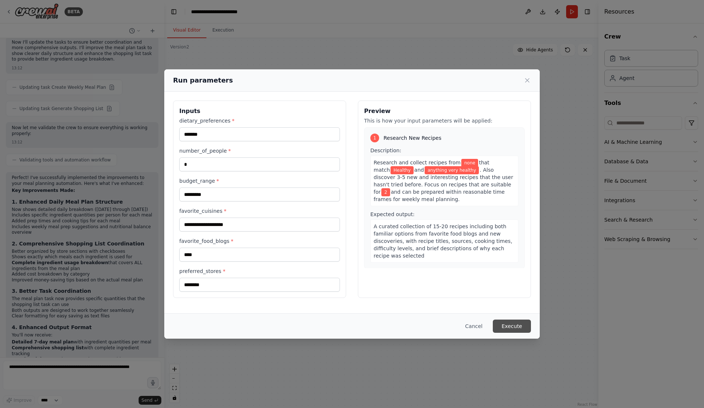
click at [506, 325] on button "Execute" at bounding box center [512, 325] width 38 height 13
